Goal: Information Seeking & Learning: Check status

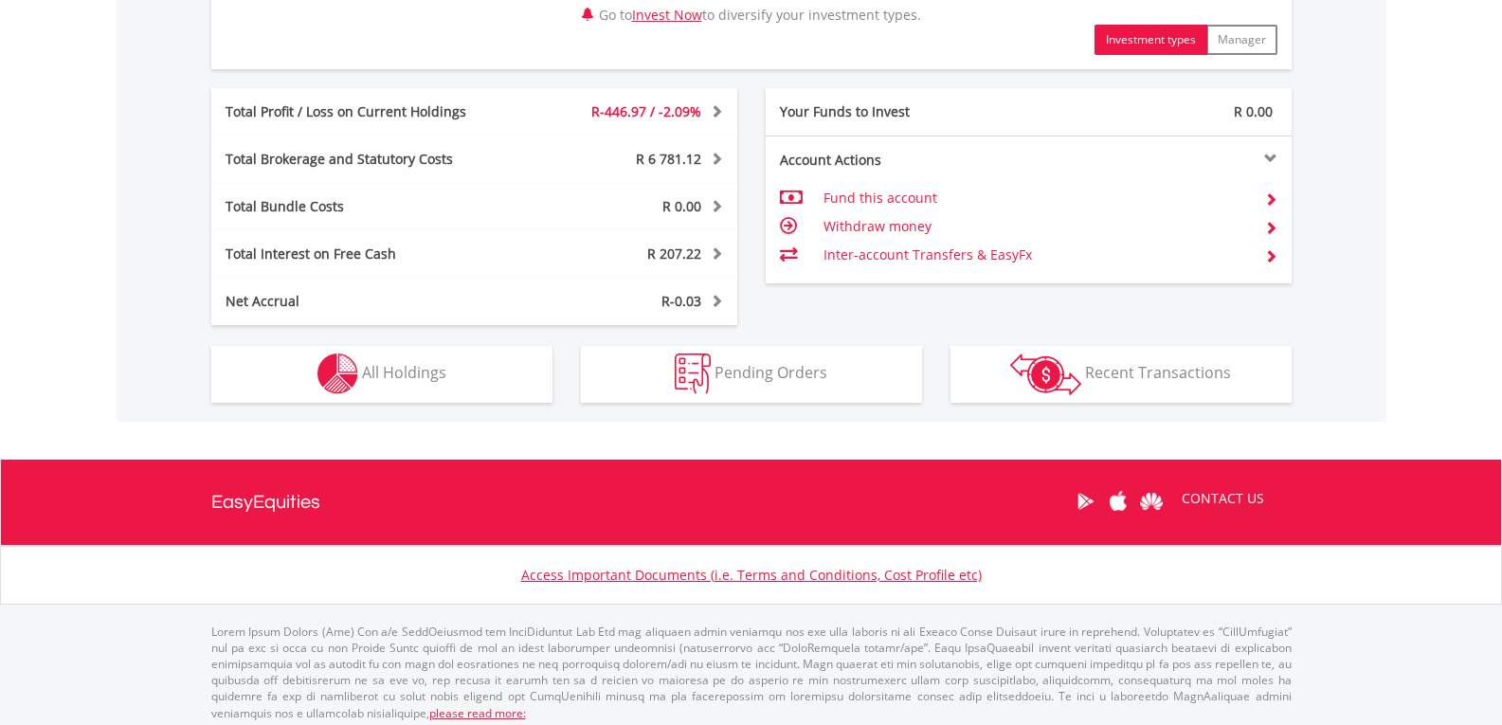
scroll to position [1030, 0]
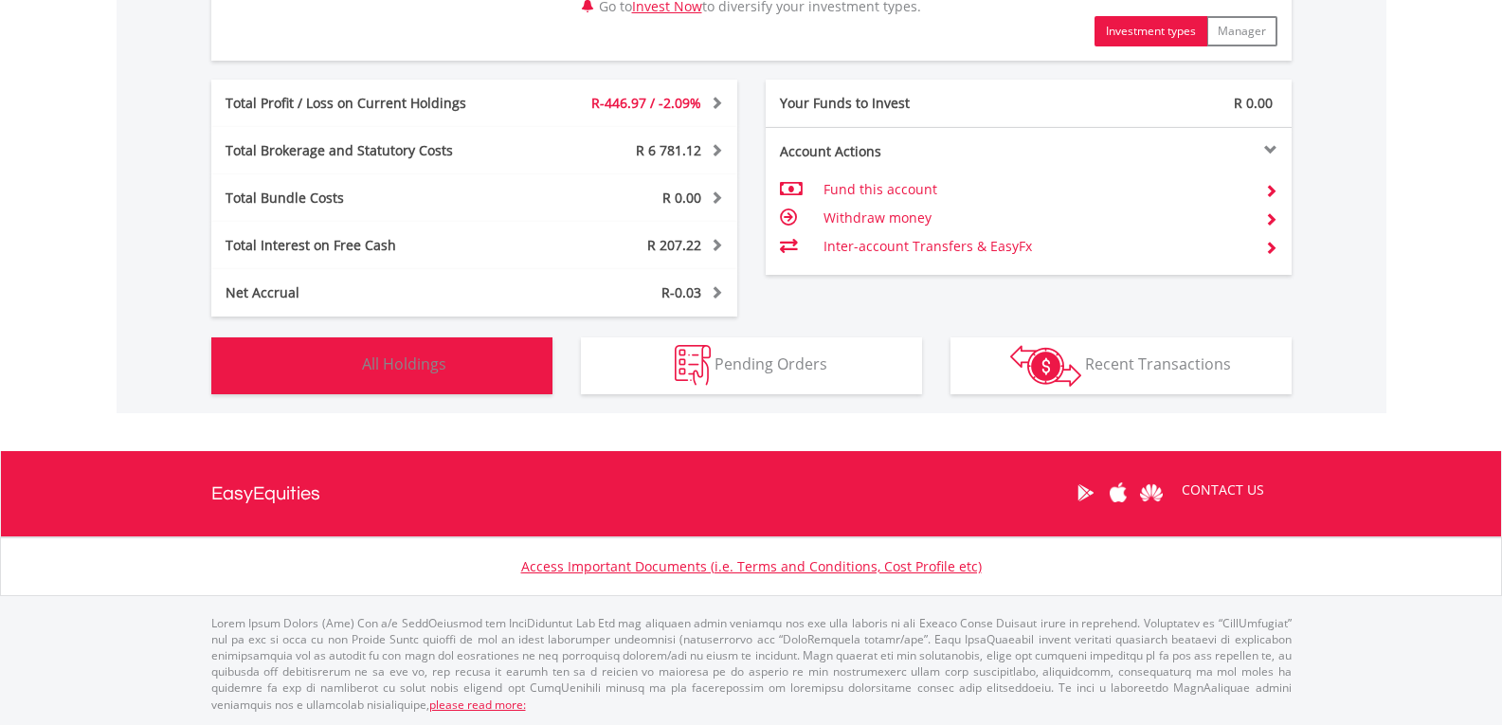
click at [458, 355] on button "Holdings All Holdings" at bounding box center [381, 365] width 341 height 57
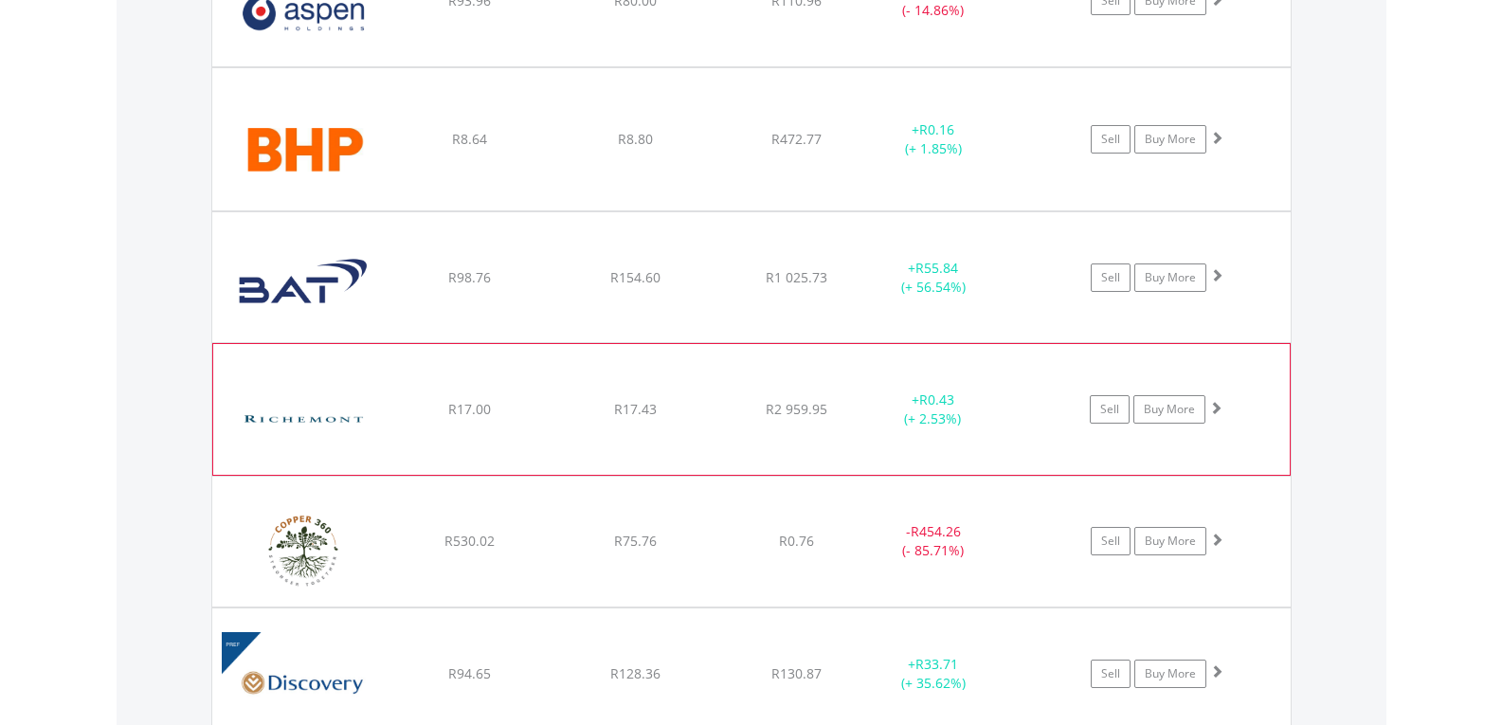
scroll to position [2524, 0]
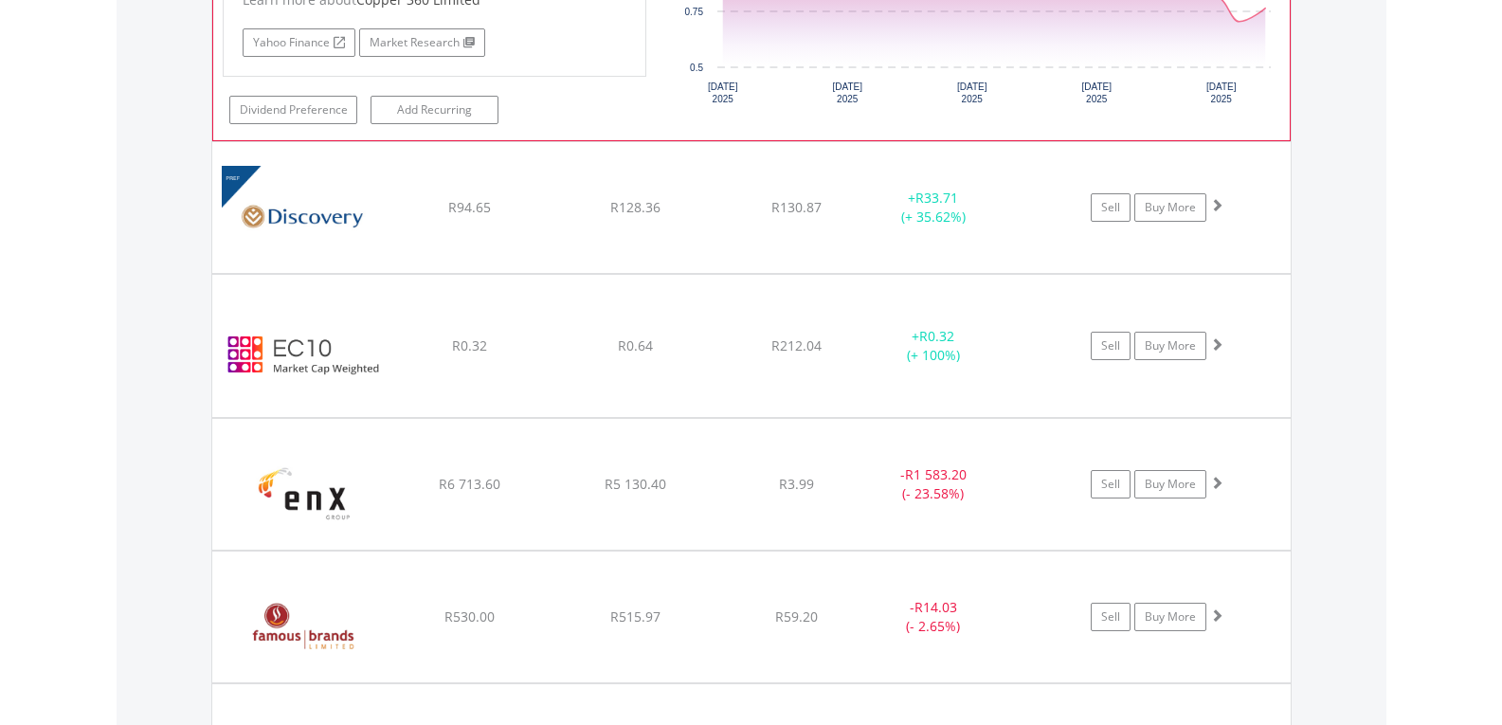
scroll to position [3188, 0]
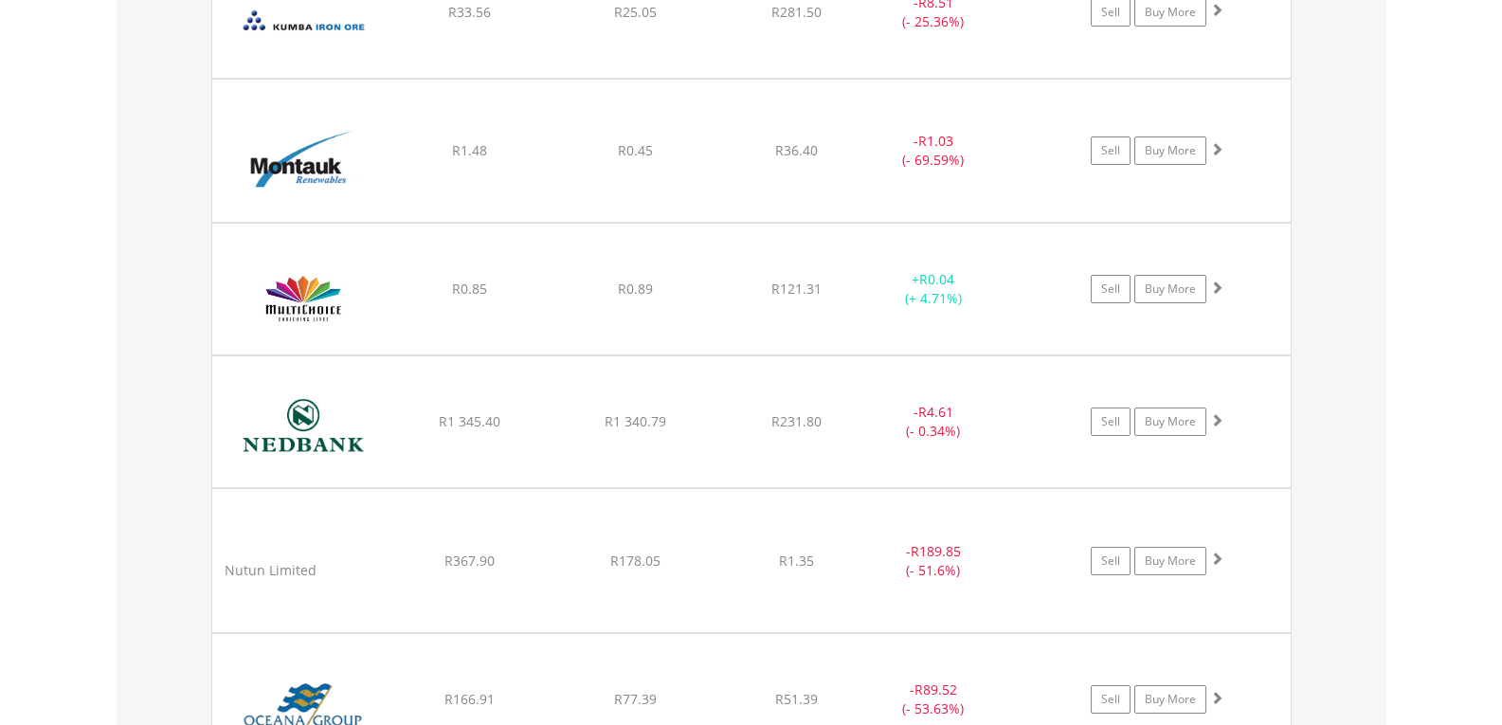
scroll to position [4894, 0]
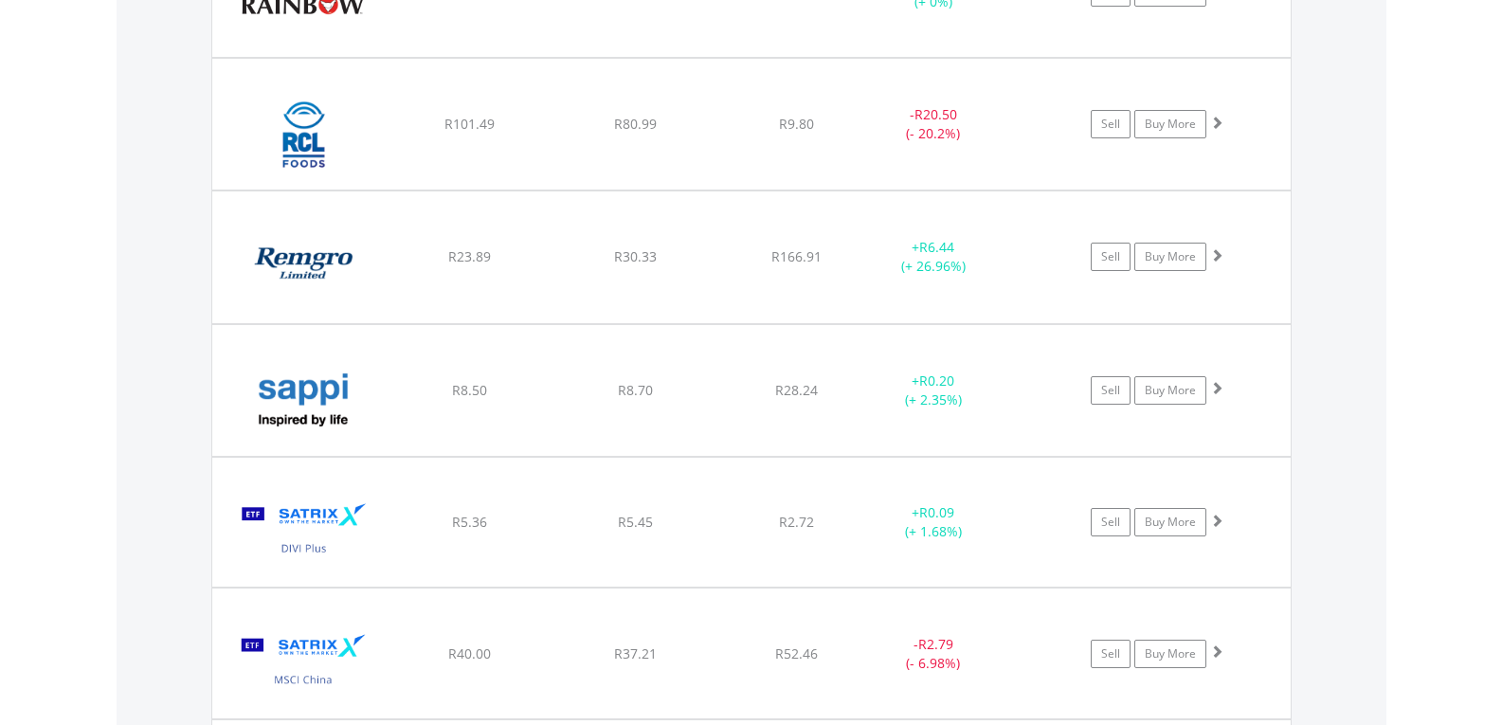
scroll to position [6411, 0]
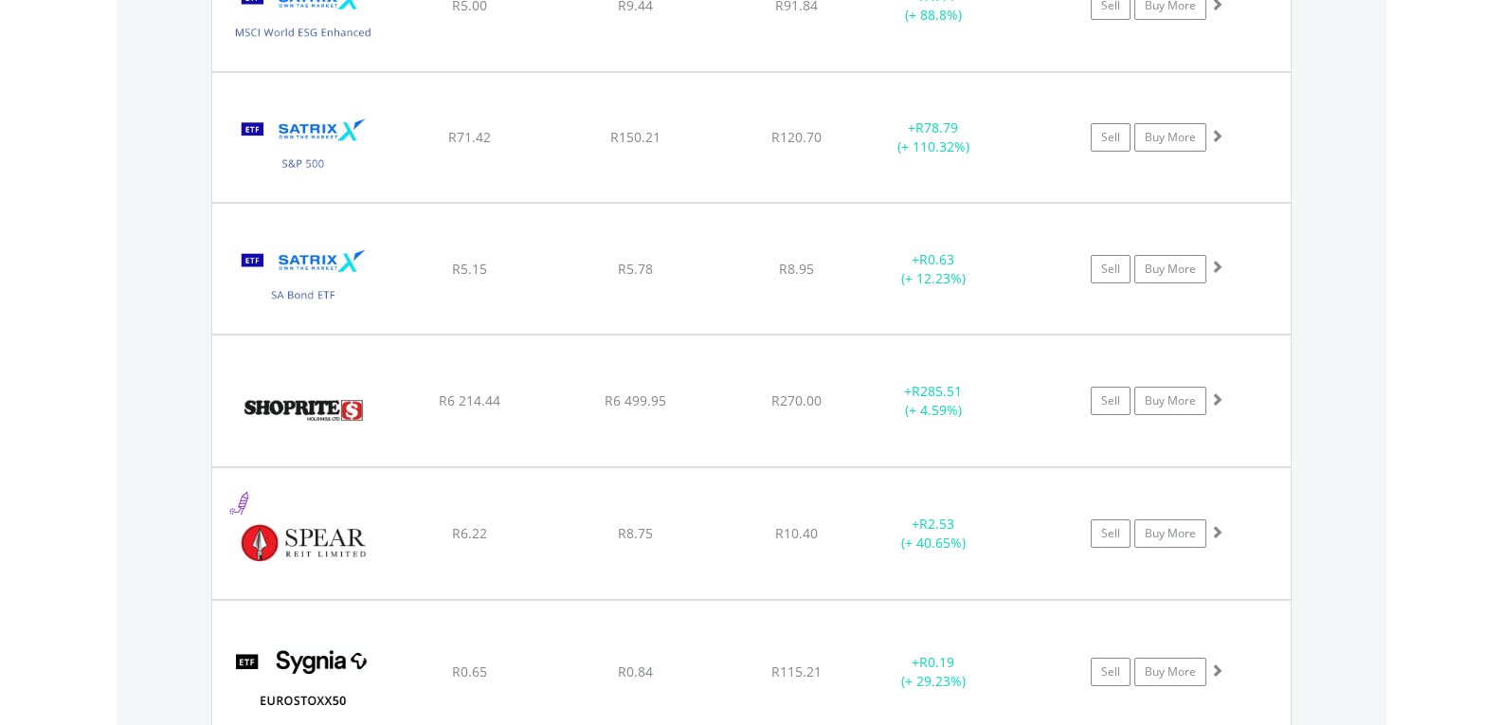
scroll to position [7548, 0]
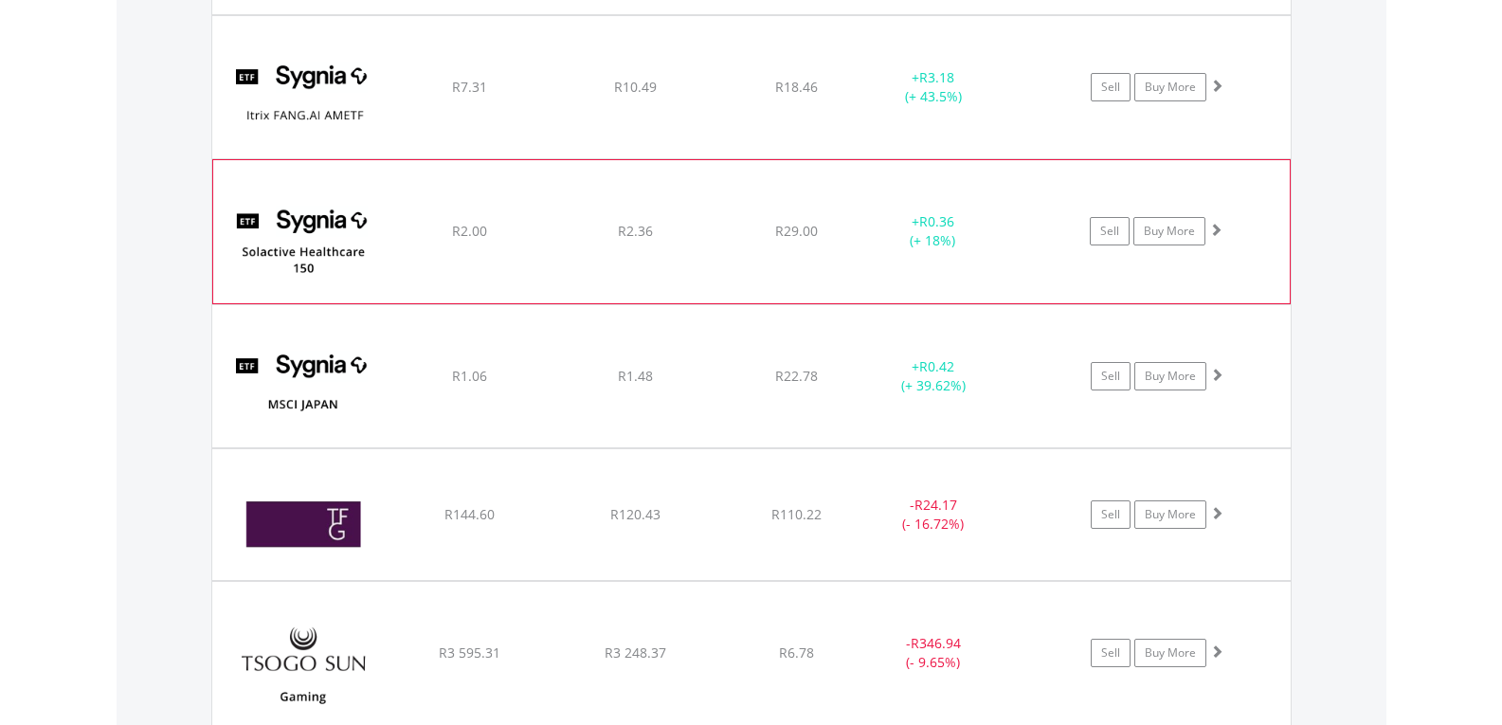
scroll to position [8781, 0]
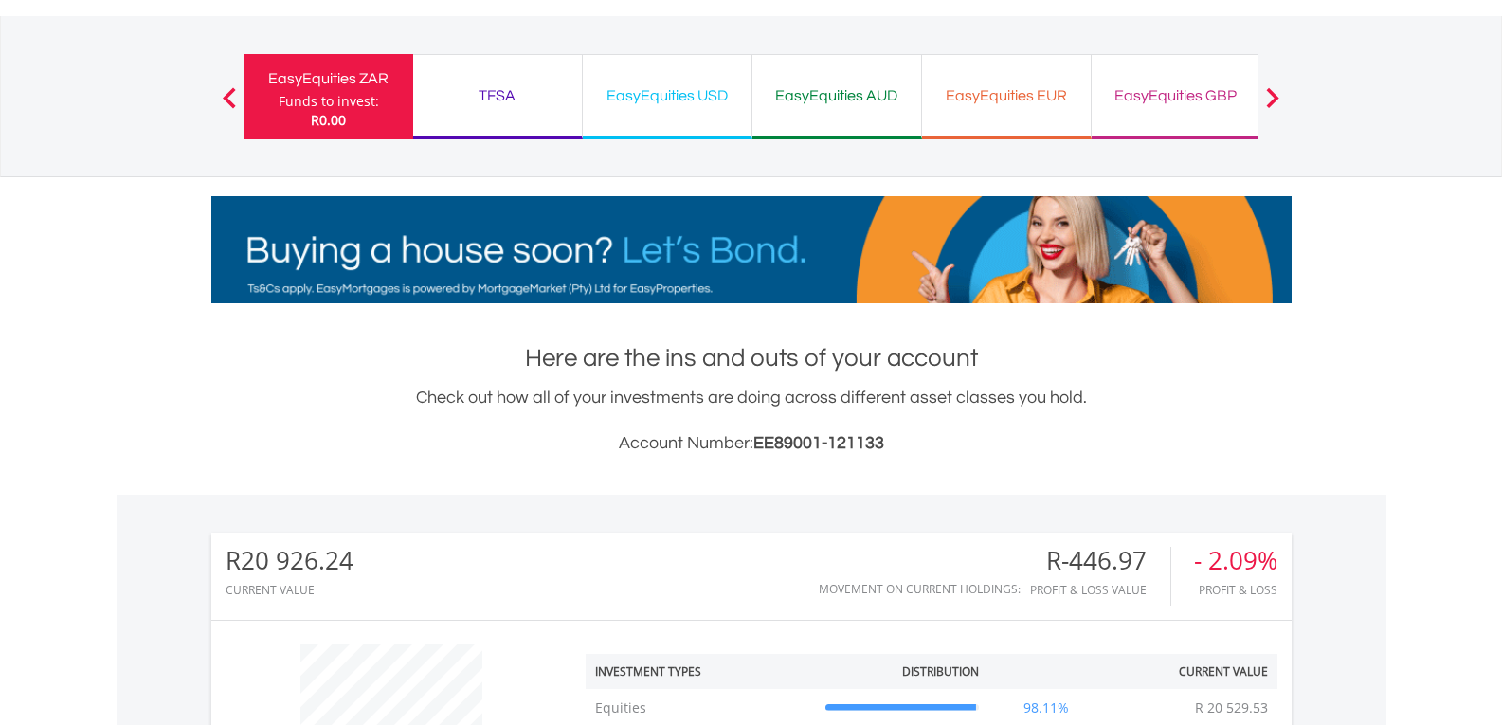
scroll to position [0, 0]
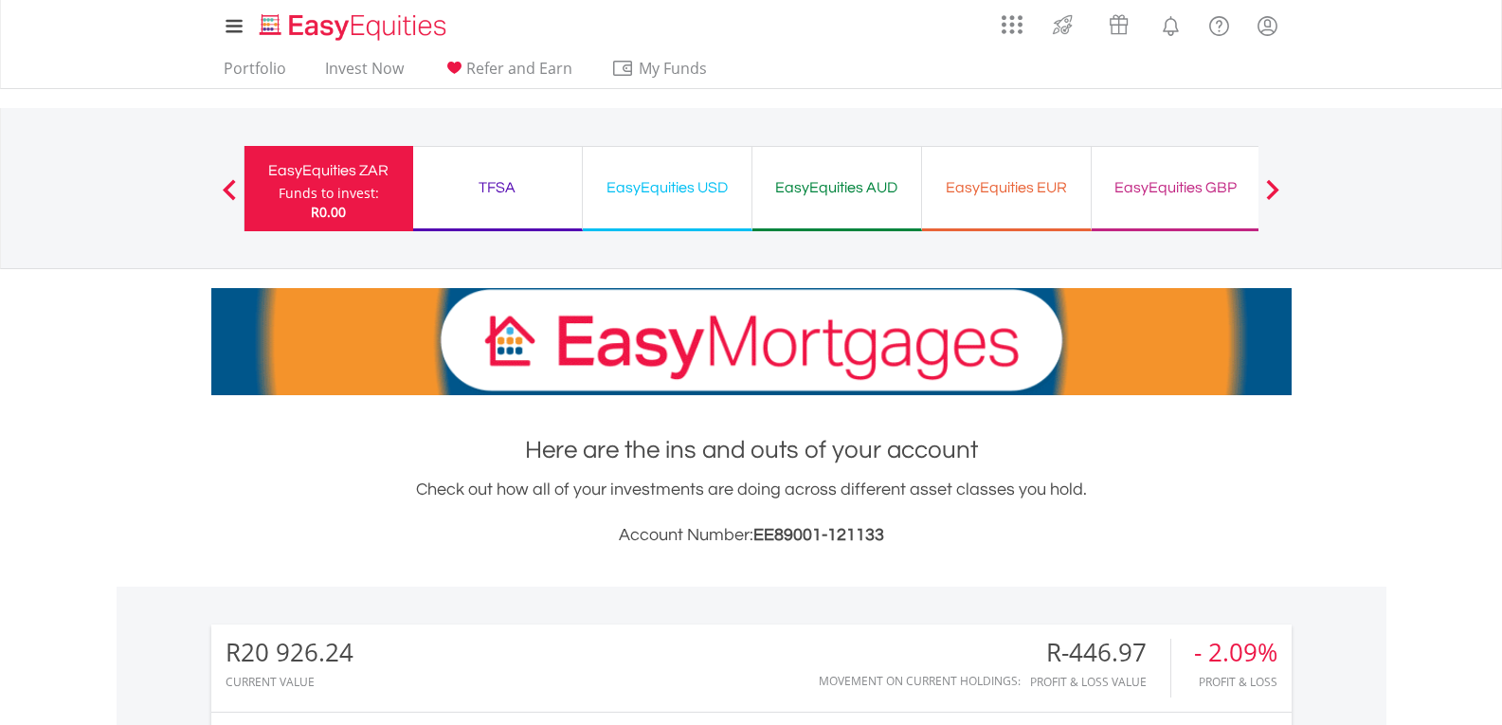
click at [682, 202] on div "EasyEquities USD Funds to invest: R0.00" at bounding box center [668, 188] width 170 height 85
